Goal: Information Seeking & Learning: Learn about a topic

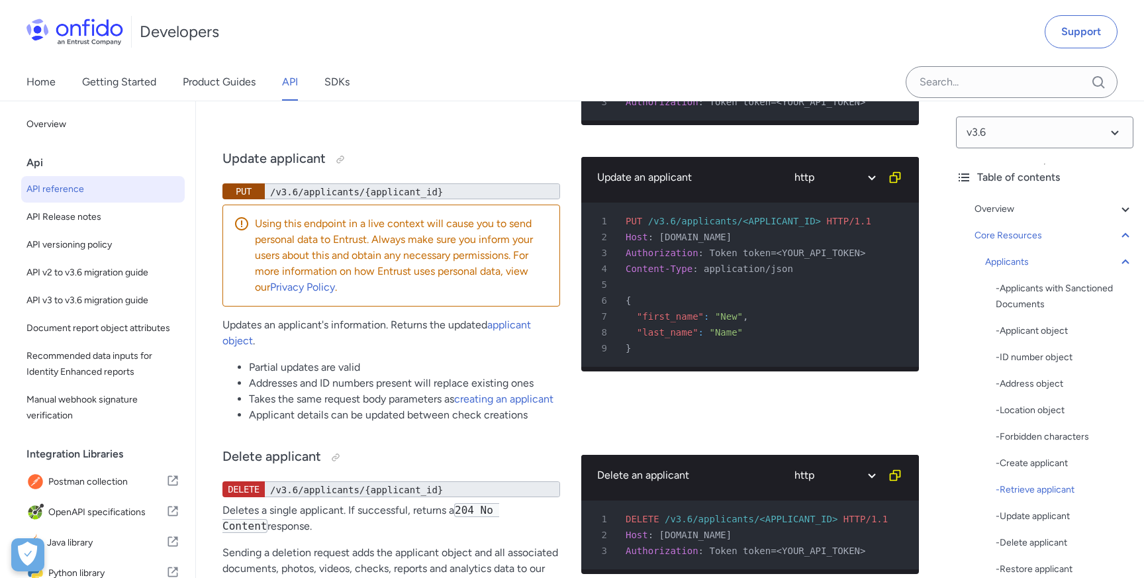
drag, startPoint x: 454, startPoint y: 183, endPoint x: 283, endPoint y: 184, distance: 170.8
click at [283, 48] on div "/v3.6/applicants/{applicant_id}" at bounding box center [412, 40] width 295 height 16
click at [382, 136] on div "Retrieve applicant GET /v3.6/applicants/{applicant_id} Retrieves a single appli…" at bounding box center [391, 60] width 338 height 151
drag, startPoint x: 753, startPoint y: 233, endPoint x: 661, endPoint y: 233, distance: 92.0
click at [661, 91] on span "[DOMAIN_NAME]" at bounding box center [695, 86] width 73 height 11
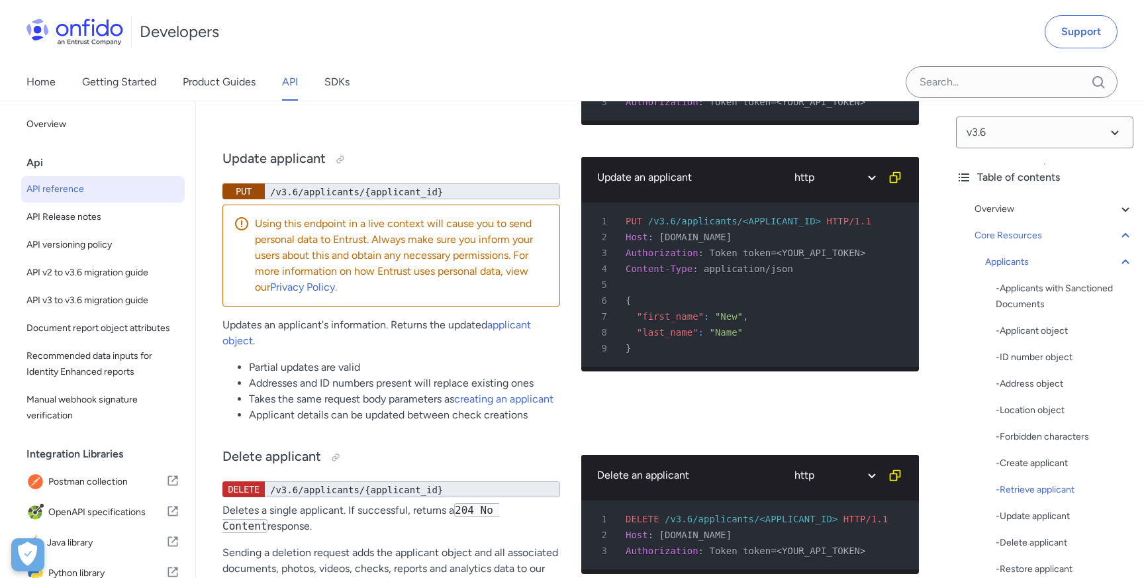
copy span "[DOMAIN_NAME]"
click at [873, 42] on select "ruby python php javascript java http bash" at bounding box center [834, 26] width 99 height 30
click at [770, 107] on span "Token token=<YOUR_API_TOKEN>" at bounding box center [787, 102] width 156 height 11
drag, startPoint x: 772, startPoint y: 247, endPoint x: 710, endPoint y: 246, distance: 61.6
click at [710, 107] on span "Token token=<YOUR_API_TOKEN>" at bounding box center [787, 102] width 156 height 11
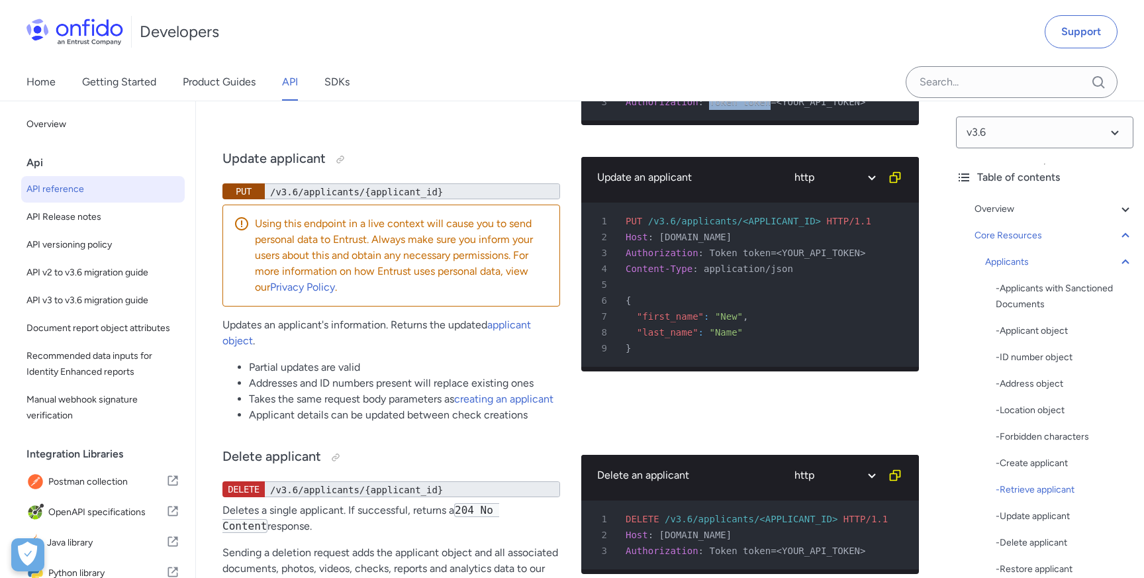
copy span "Token token"
click at [747, 107] on span "Token token=<YOUR_API_TOKEN>" at bounding box center [787, 102] width 156 height 11
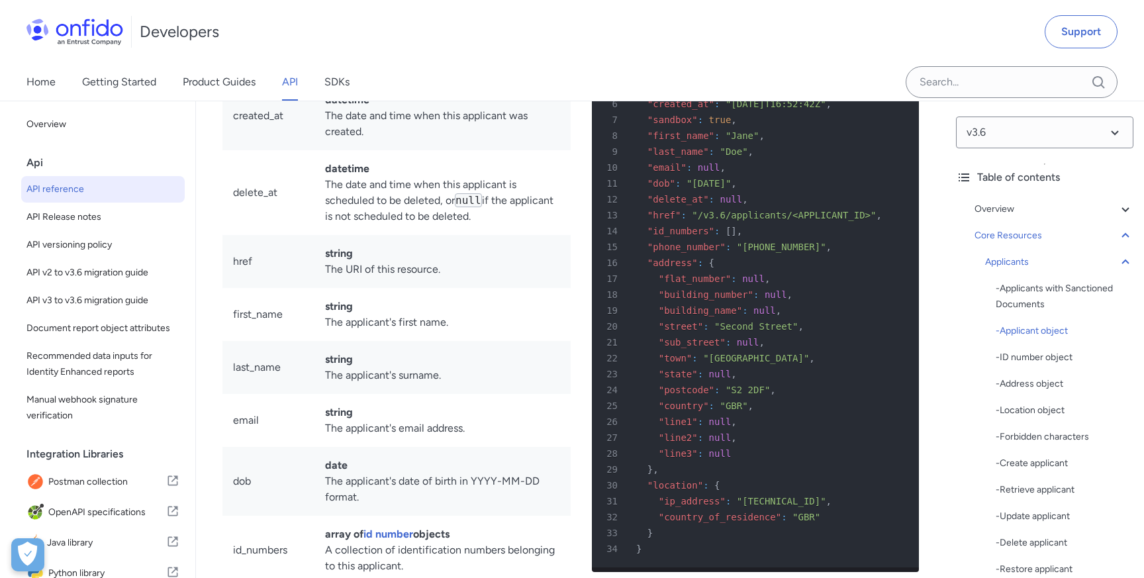
scroll to position [13978, 0]
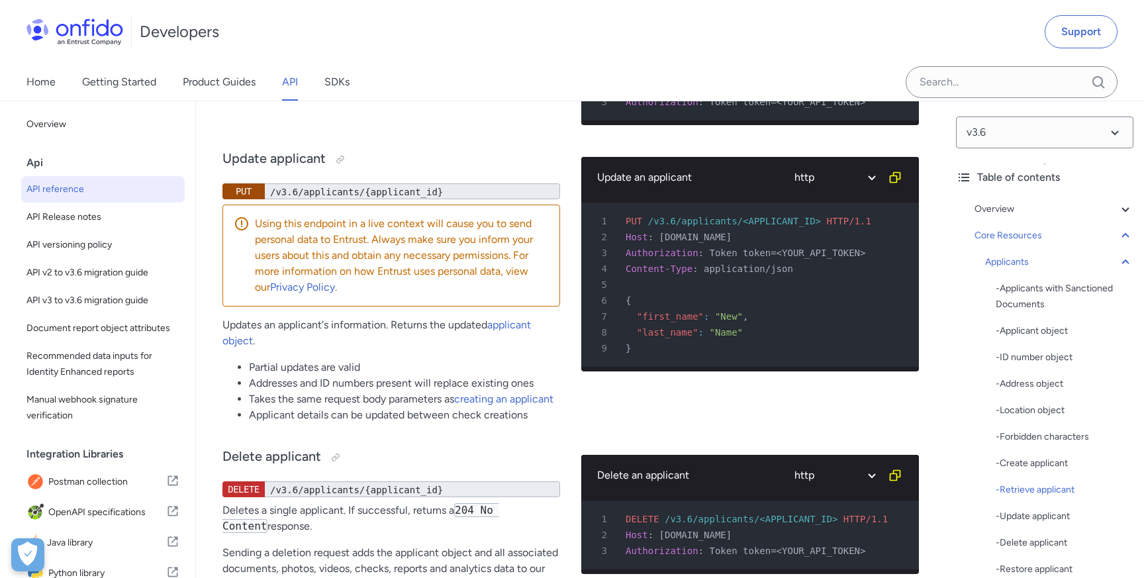
click at [336, 68] on link "applicant" at bounding box center [327, 61] width 44 height 13
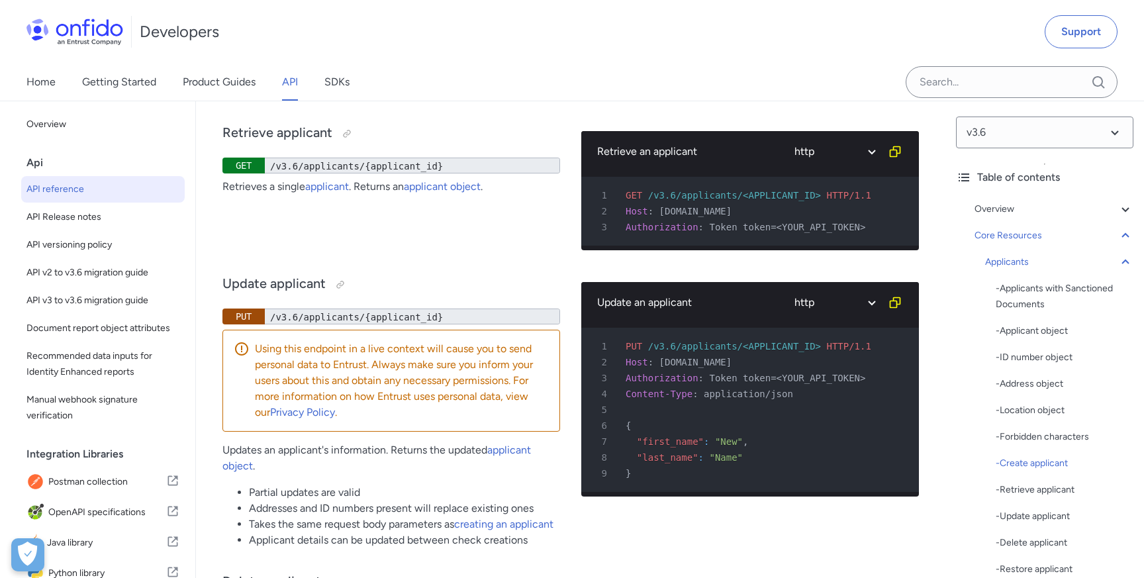
scroll to position [19082, 0]
click at [459, 192] on link "applicant object" at bounding box center [442, 185] width 77 height 13
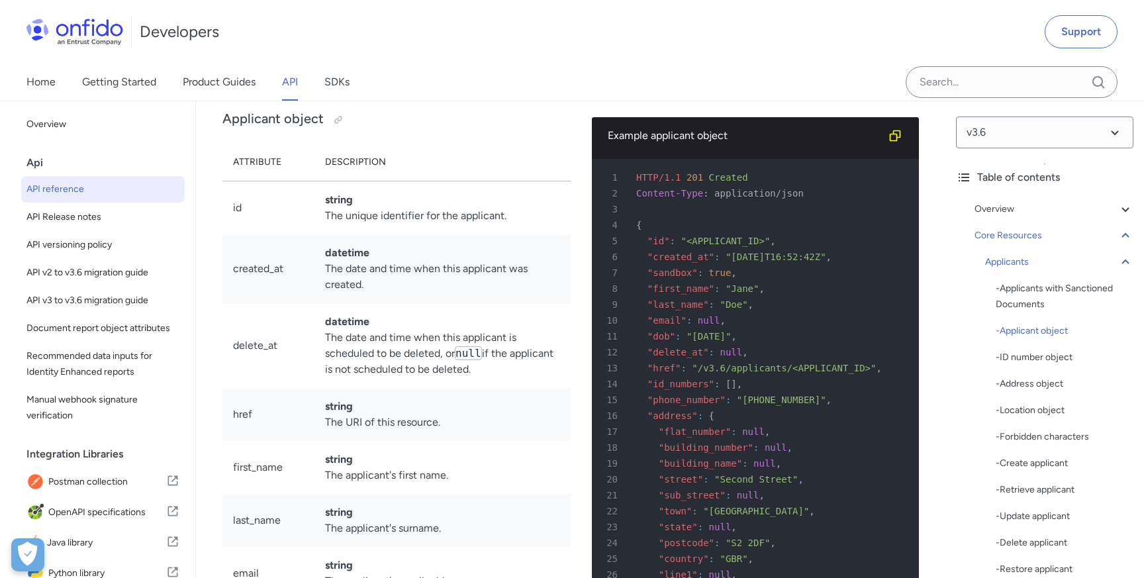
scroll to position [13926, 0]
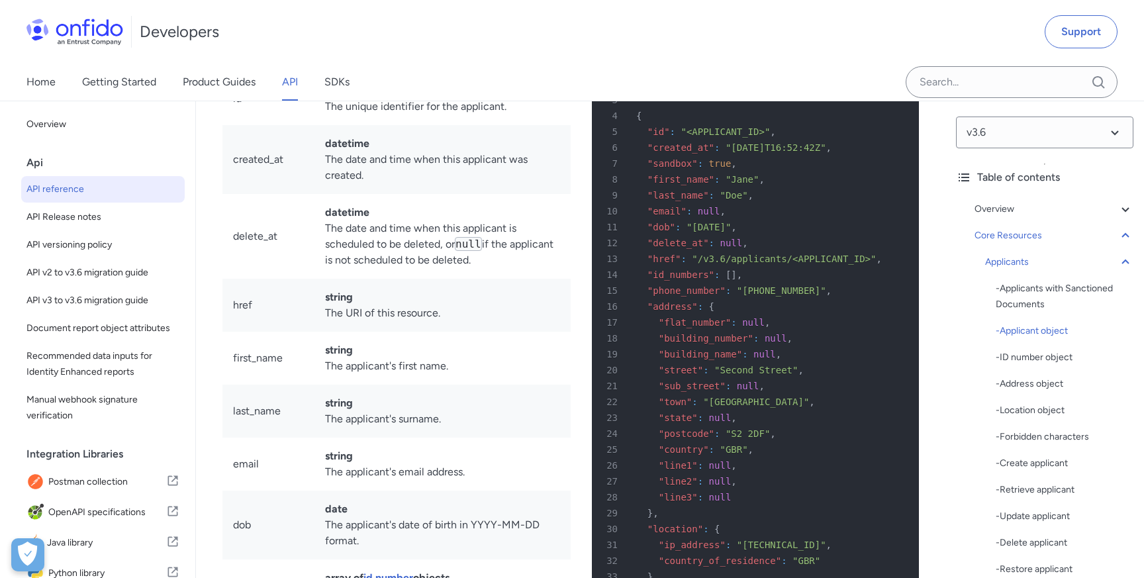
drag, startPoint x: 522, startPoint y: 293, endPoint x: 226, endPoint y: 273, distance: 296.6
click at [226, 273] on tr "delete_at datetime The date and time when this applicant is scheduled to be del…" at bounding box center [396, 236] width 348 height 85
copy tr "delete_at datetime The date and time when this applicant is scheduled to be del…"
click at [461, 194] on td "datetime The date and time when this applicant was created." at bounding box center [442, 159] width 256 height 69
click at [967, 83] on input "Onfido search input field" at bounding box center [1012, 82] width 212 height 32
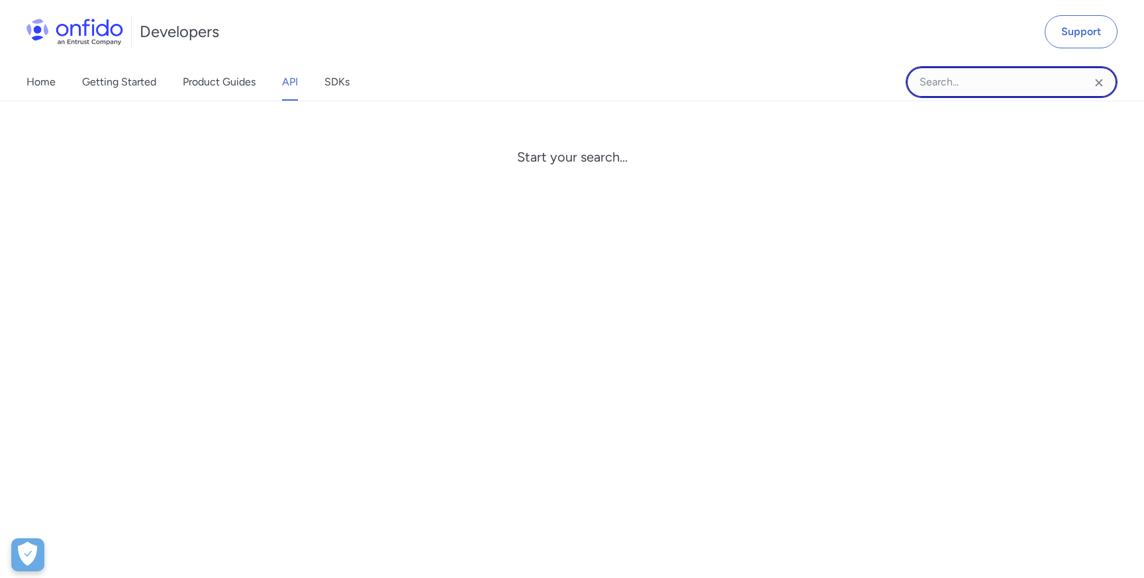
paste input "has been deleted"
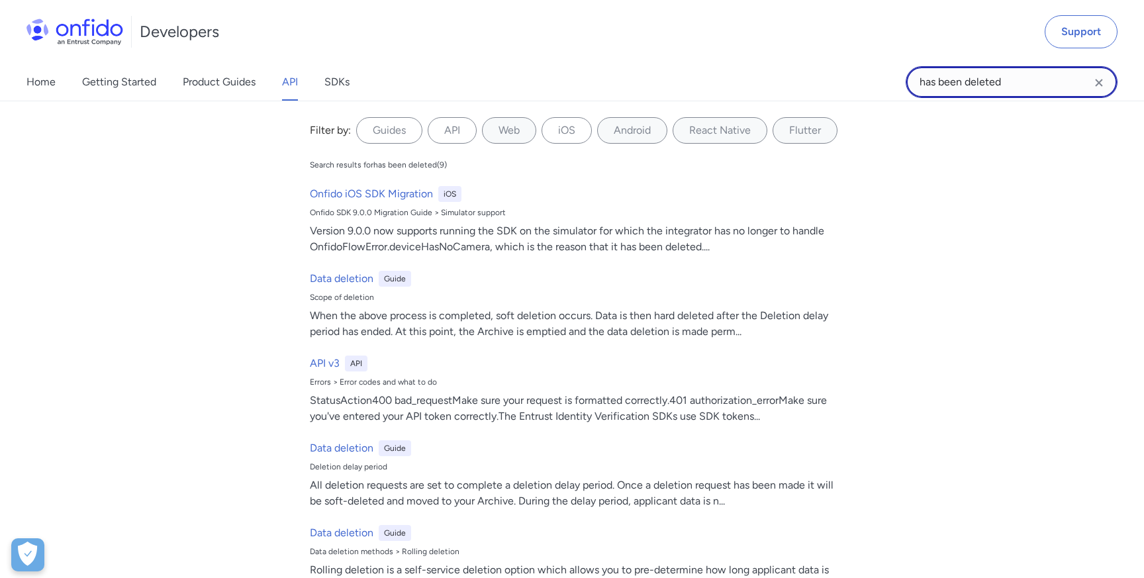
type input "has been deleted"
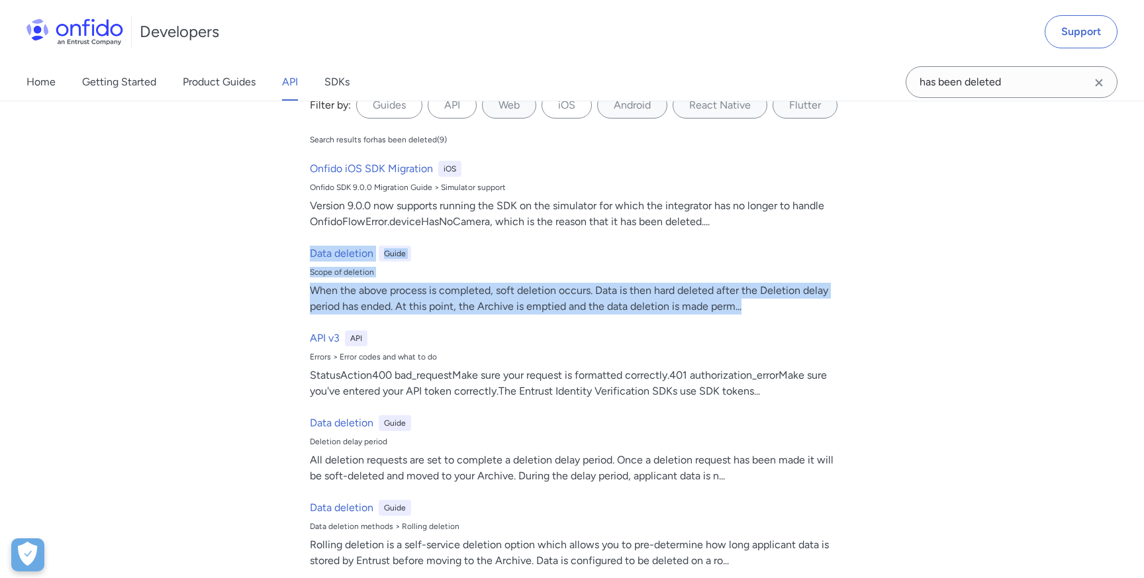
scroll to position [51, 0]
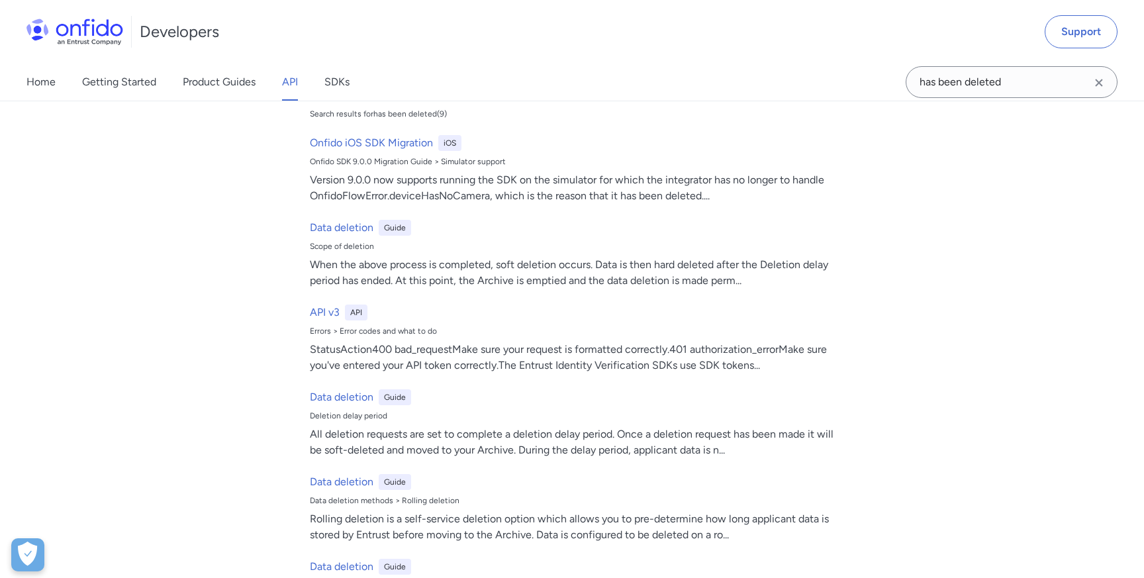
click at [199, 336] on div "Filter by: Guides API Web iOS Android React Native Flutter Filter by... Search …" at bounding box center [572, 339] width 1144 height 477
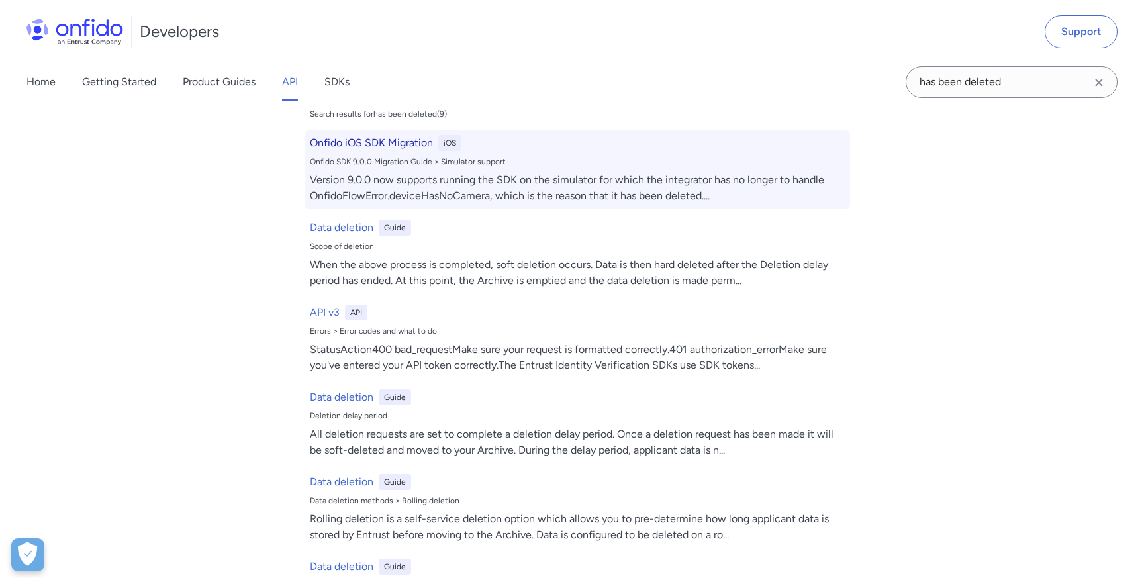
scroll to position [0, 0]
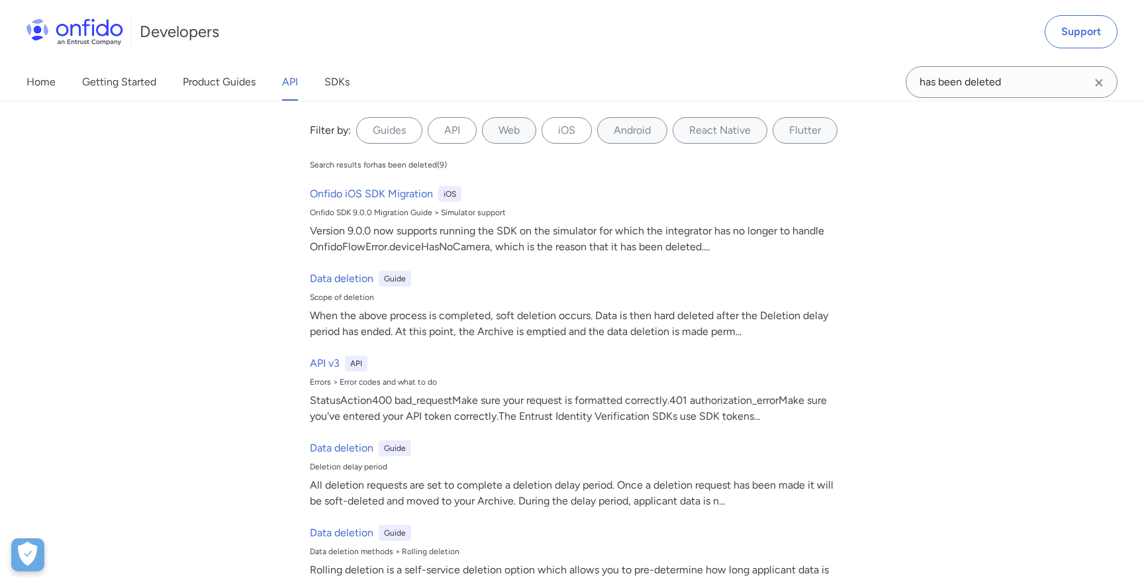
scroll to position [19082, 0]
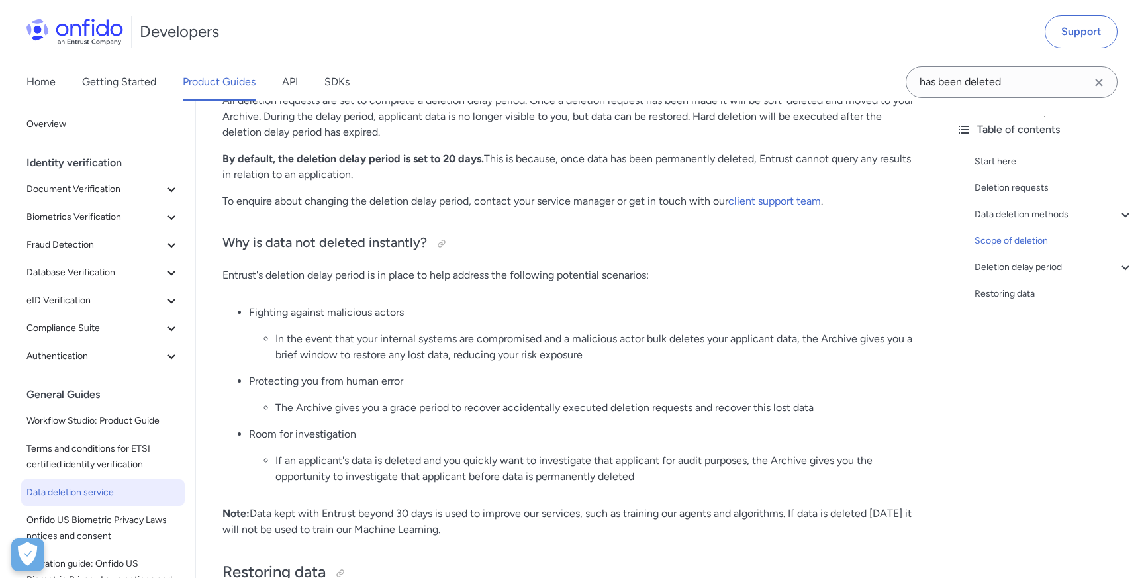
scroll to position [2458, 0]
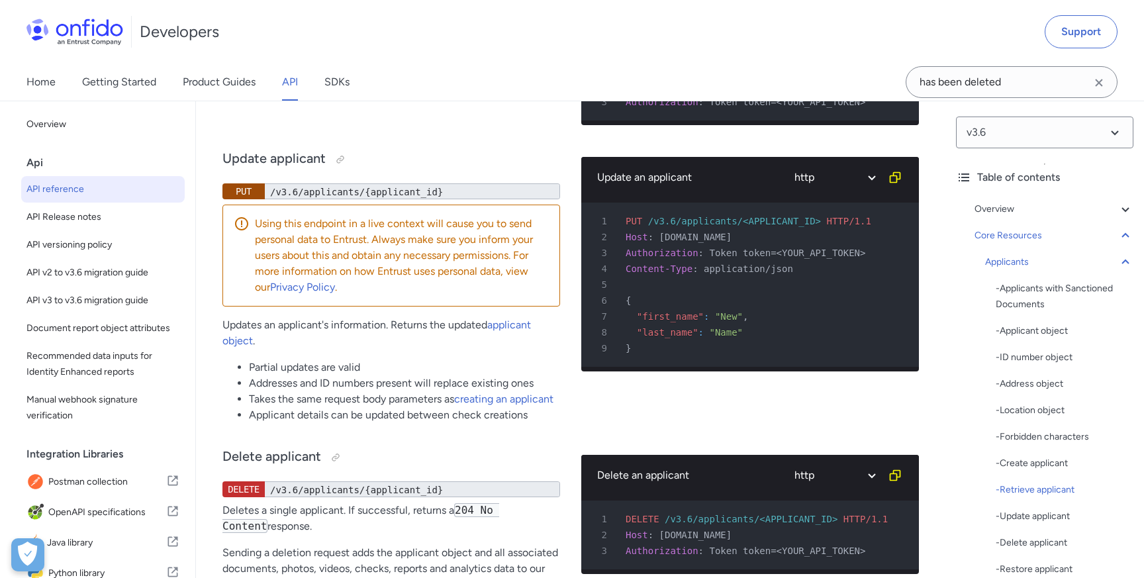
click at [870, 42] on select "ruby python php javascript java http bash" at bounding box center [834, 26] width 99 height 30
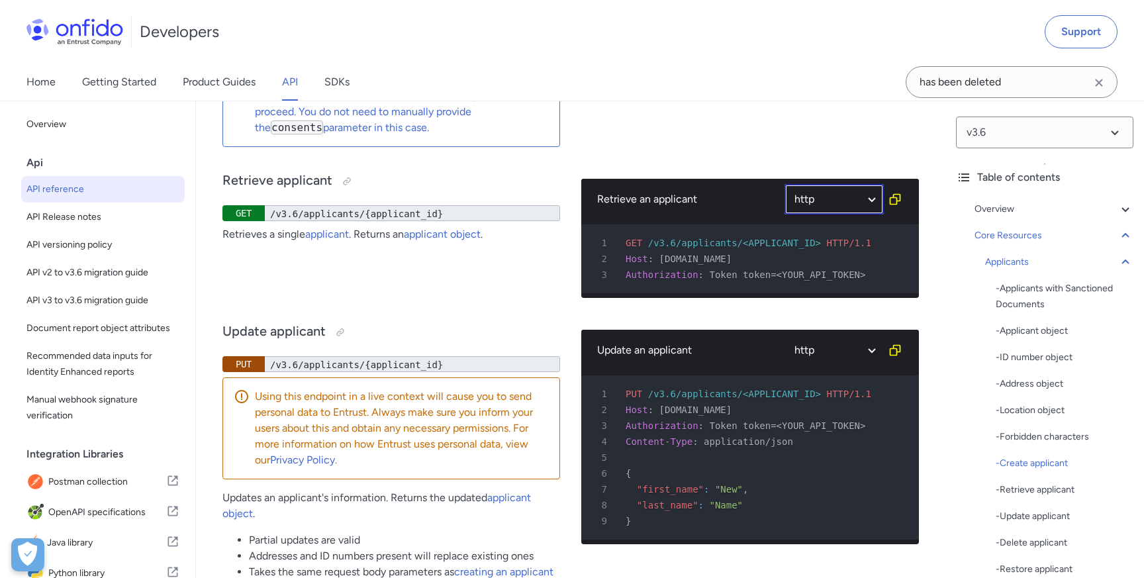
scroll to position [19080, 0]
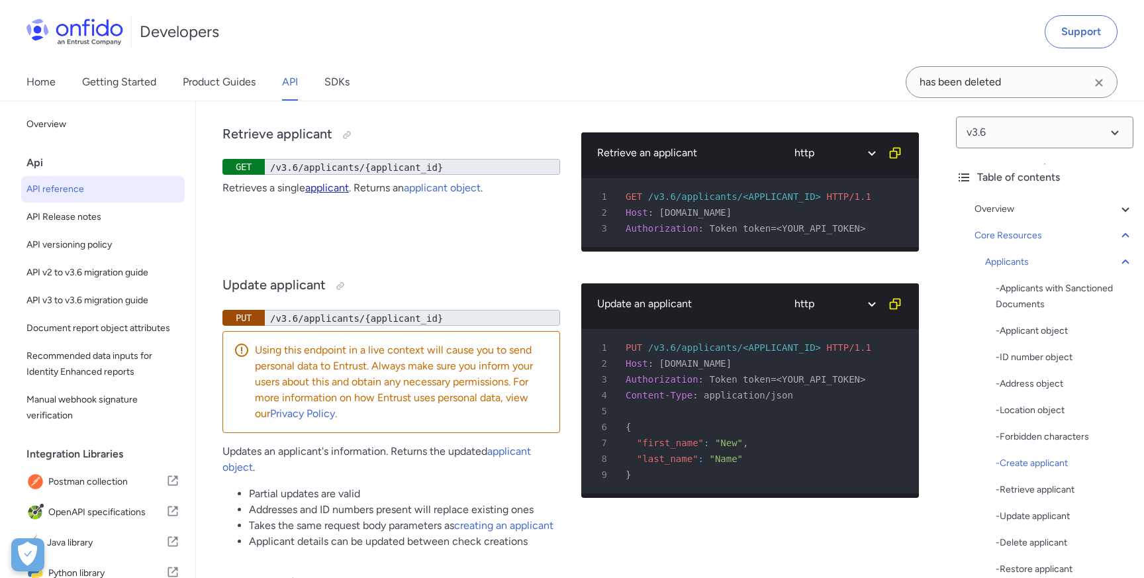
click at [316, 194] on link "applicant" at bounding box center [327, 187] width 44 height 13
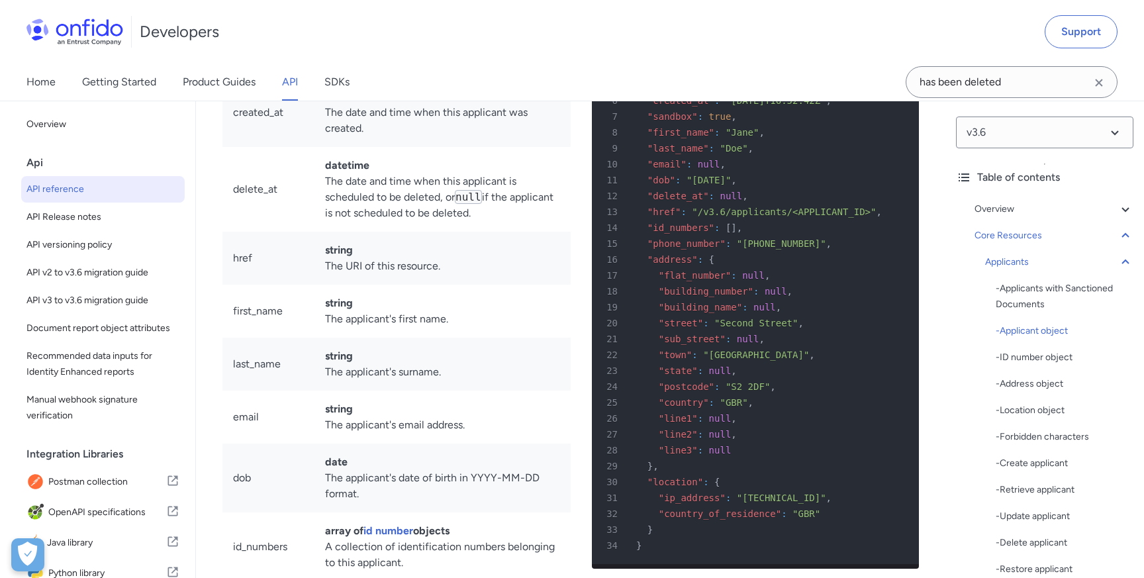
scroll to position [13947, 0]
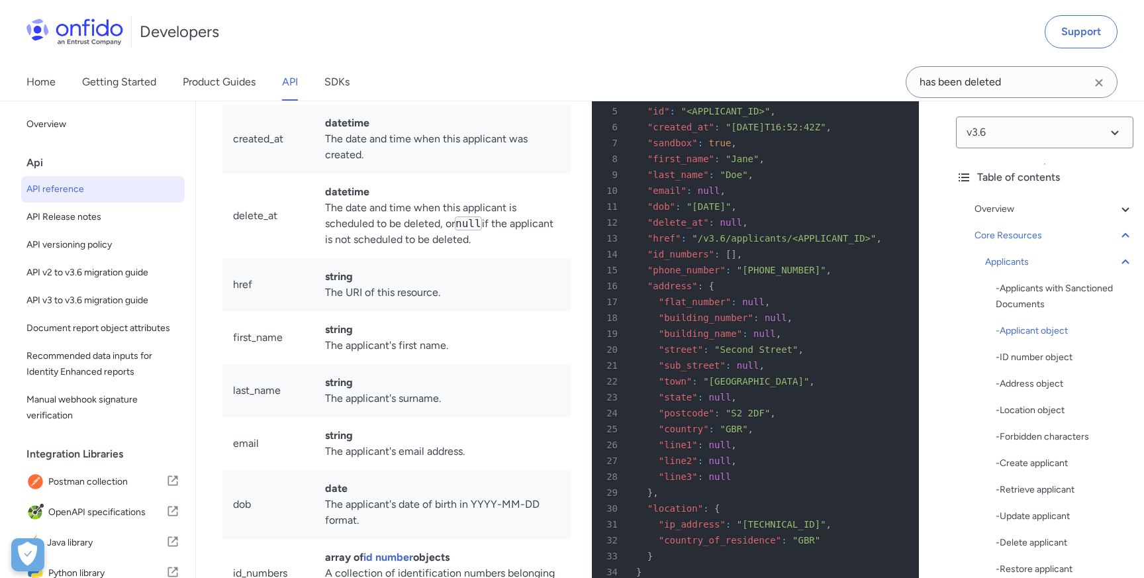
drag, startPoint x: 518, startPoint y: 269, endPoint x: 443, endPoint y: 258, distance: 76.3
click at [443, 258] on td "datetime The date and time when this applicant is scheduled to be deleted, or n…" at bounding box center [442, 215] width 256 height 85
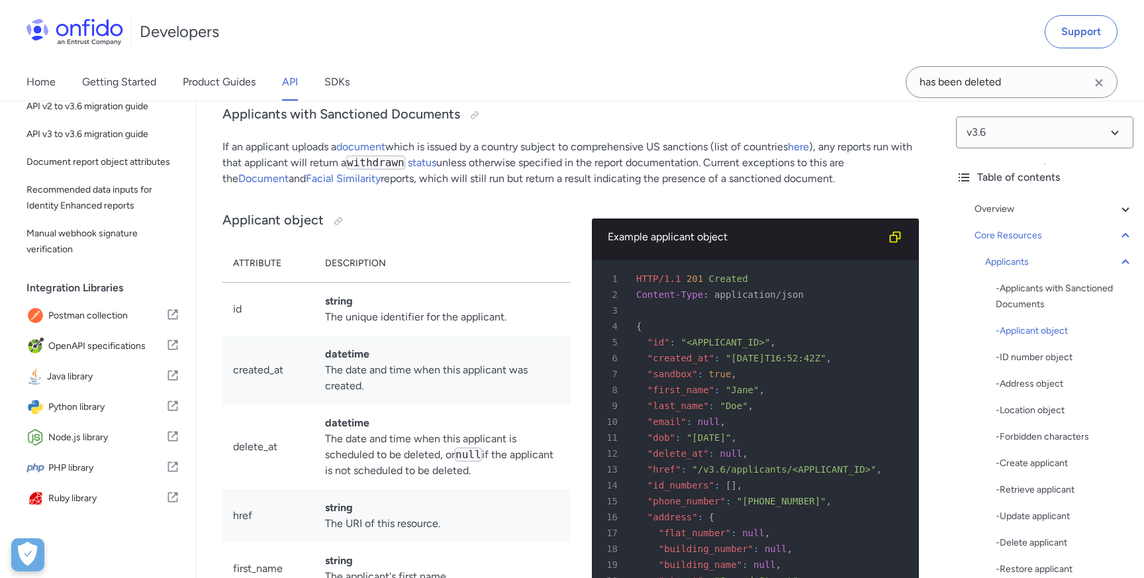
scroll to position [13600, 0]
